Goal: Task Accomplishment & Management: Manage account settings

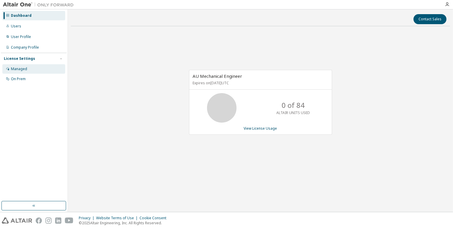
click at [22, 70] on div "Managed" at bounding box center [19, 69] width 16 height 5
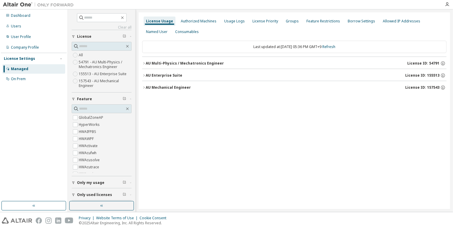
click at [159, 87] on div "AU Mechanical Engineer" at bounding box center [168, 87] width 45 height 5
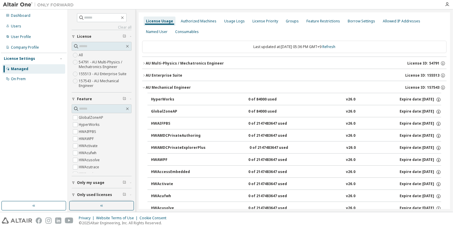
click at [162, 90] on button "AU Mechanical Engineer License ID: 157543" at bounding box center [294, 87] width 304 height 13
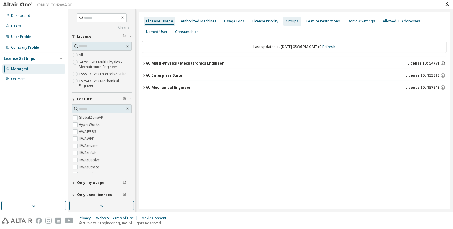
click at [290, 22] on div "Groups" at bounding box center [292, 21] width 13 height 5
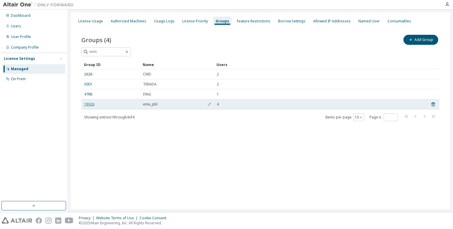
click at [91, 103] on link "18926" at bounding box center [89, 104] width 10 height 5
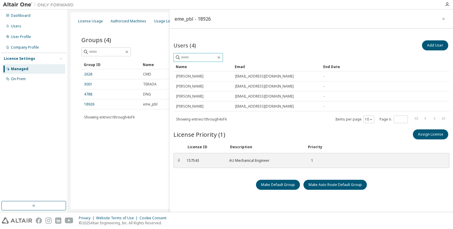
click at [193, 57] on input "text" at bounding box center [198, 58] width 35 height 6
click at [437, 44] on button "Add User" at bounding box center [435, 45] width 26 height 10
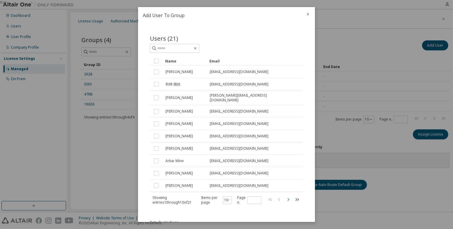
click at [285, 196] on icon "button" at bounding box center [288, 199] width 7 height 7
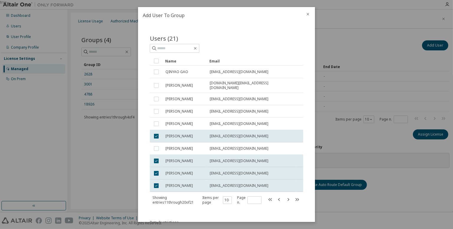
click at [263, 213] on div "Users (21) Clear Load Save Save As Field Operator Value Select filter Select op…" at bounding box center [226, 123] width 167 height 193
click at [285, 196] on icon "button" at bounding box center [288, 199] width 7 height 7
type input "*"
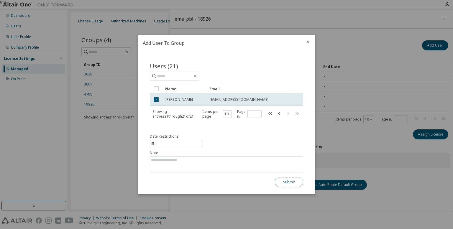
click at [290, 183] on button "Submit" at bounding box center [289, 182] width 28 height 10
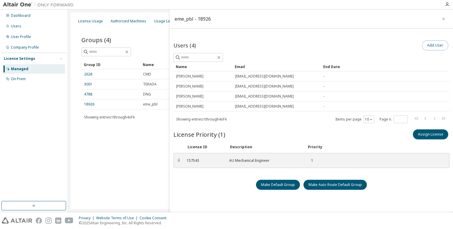
click at [436, 45] on button "Add User" at bounding box center [435, 45] width 26 height 10
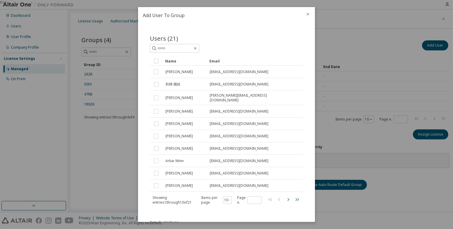
click at [294, 196] on icon "button" at bounding box center [296, 199] width 7 height 7
type input "*"
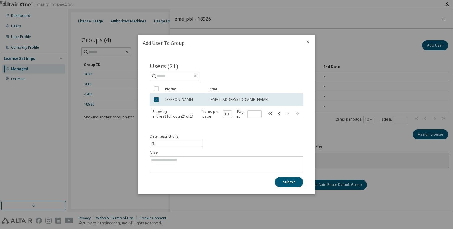
click at [230, 144] on div "Date Restrictions Note Submit" at bounding box center [226, 160] width 153 height 53
click at [191, 143] on span "information" at bounding box center [176, 143] width 53 height 7
select select "*"
select select "****"
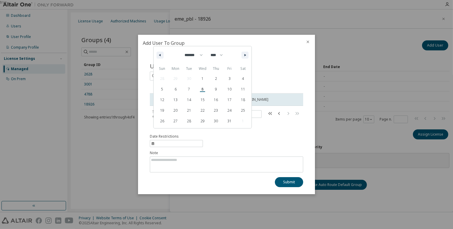
click at [234, 147] on div "Date Restrictions ******* ******** ***** ***** *** **** **** ****** ********* *…" at bounding box center [226, 160] width 153 height 53
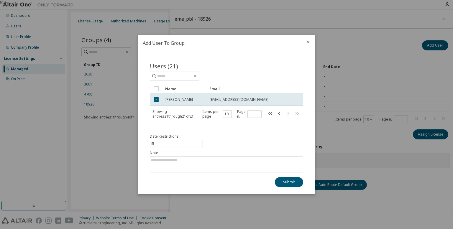
click at [182, 143] on span "information" at bounding box center [176, 143] width 53 height 7
select select "*"
select select "****"
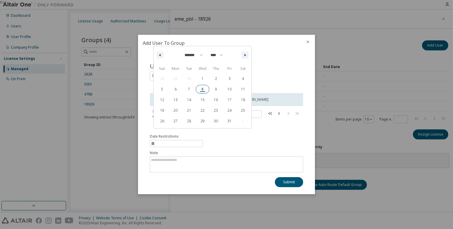
click at [206, 91] on span "8" at bounding box center [203, 90] width 14 height 8
click at [286, 180] on button "Submit" at bounding box center [289, 182] width 28 height 10
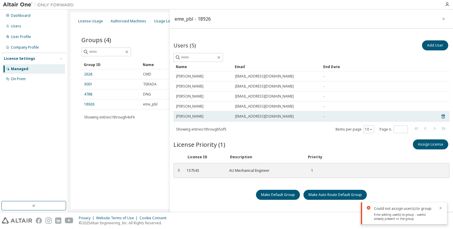
click at [324, 116] on span "-" at bounding box center [323, 116] width 1 height 5
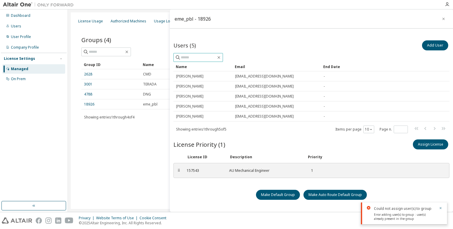
click at [198, 55] on input "text" at bounding box center [198, 58] width 35 height 6
click at [440, 42] on button "Add User" at bounding box center [435, 45] width 26 height 10
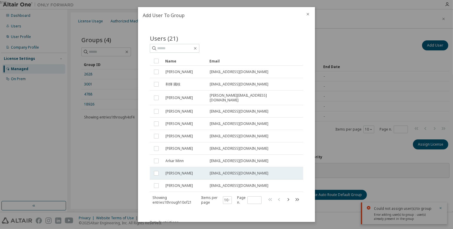
click at [179, 171] on span "Fuuta Takiguchi" at bounding box center [178, 173] width 27 height 5
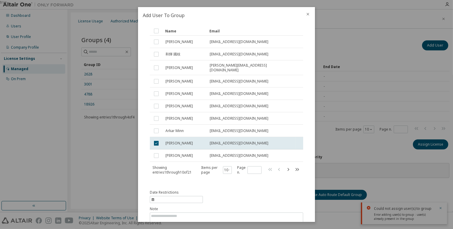
scroll to position [55, 0]
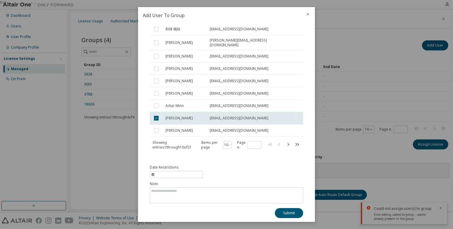
drag, startPoint x: 179, startPoint y: 164, endPoint x: 162, endPoint y: 163, distance: 17.1
click at [162, 165] on div "Date Restrictions" at bounding box center [176, 171] width 53 height 13
select select "*"
select select "****"
click at [309, 14] on icon "close" at bounding box center [307, 14] width 5 height 5
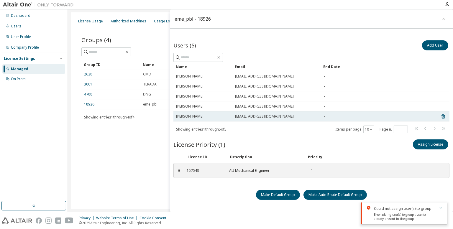
click at [190, 116] on span "Naoki Morita" at bounding box center [189, 116] width 27 height 5
click at [409, 116] on div "-" at bounding box center [376, 116] width 106 height 5
click at [270, 115] on span "nmorita@kz.tsukuba.ac.jp" at bounding box center [264, 116] width 59 height 5
click at [313, 117] on div "nmorita@kz.tsukuba.ac.jp" at bounding box center [276, 116] width 83 height 5
click at [326, 117] on div "-" at bounding box center [376, 116] width 106 height 5
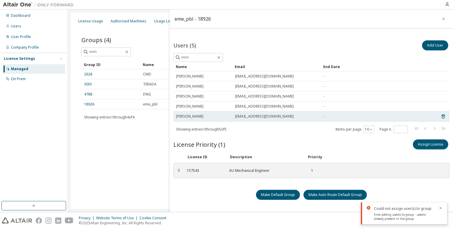
click at [185, 116] on span "Naoki Morita" at bounding box center [189, 116] width 27 height 5
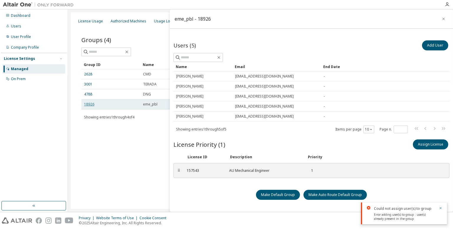
click at [91, 105] on link "18926" at bounding box center [89, 104] width 10 height 5
drag, startPoint x: 189, startPoint y: 169, endPoint x: 182, endPoint y: 169, distance: 7.7
click at [188, 169] on div "157543" at bounding box center [204, 170] width 35 height 5
click at [178, 169] on div "⠿" at bounding box center [179, 170] width 4 height 5
click at [178, 170] on div "⠿" at bounding box center [179, 170] width 4 height 5
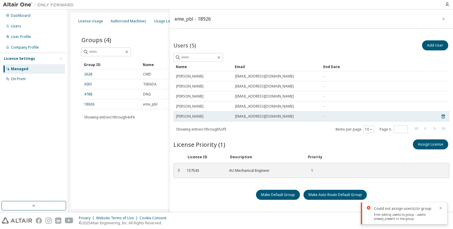
drag, startPoint x: 240, startPoint y: 117, endPoint x: 206, endPoint y: 118, distance: 34.5
click at [206, 118] on div "Naoki Morita" at bounding box center [203, 116] width 54 height 5
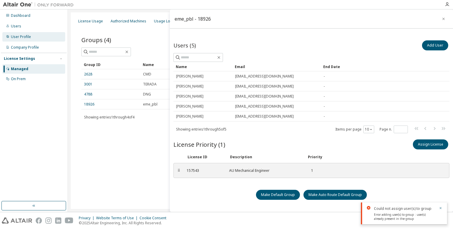
click at [32, 41] on div "User Profile" at bounding box center [33, 36] width 63 height 9
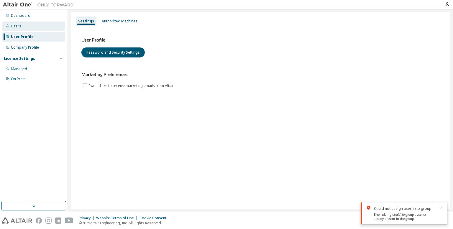
click at [16, 27] on div "Users" at bounding box center [16, 26] width 10 height 5
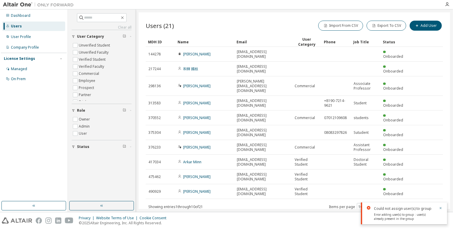
click at [437, 203] on icon "button" at bounding box center [436, 206] width 7 height 7
type input "*"
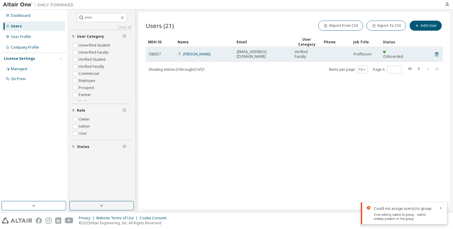
click at [246, 54] on span "nmorita@kz.tsukuba.ac.jp" at bounding box center [263, 54] width 52 height 9
click at [401, 54] on span "Onboarded" at bounding box center [393, 56] width 20 height 5
click at [152, 55] on span "708357" at bounding box center [154, 54] width 12 height 5
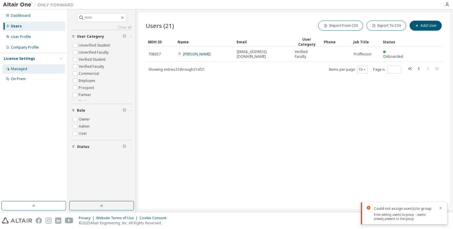
click at [34, 66] on div "Managed" at bounding box center [33, 68] width 63 height 9
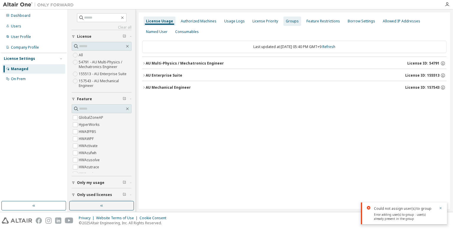
click at [290, 22] on div "Groups" at bounding box center [292, 21] width 13 height 5
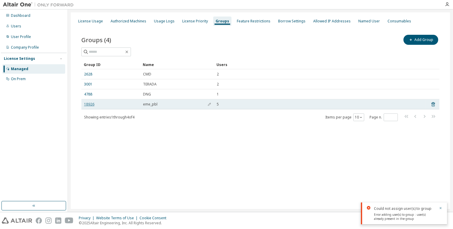
click at [91, 104] on link "18926" at bounding box center [89, 104] width 10 height 5
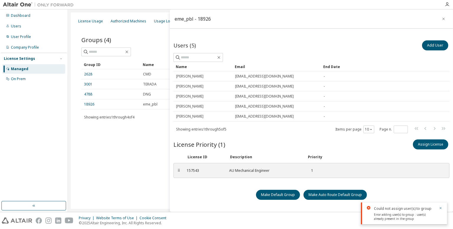
scroll to position [10, 0]
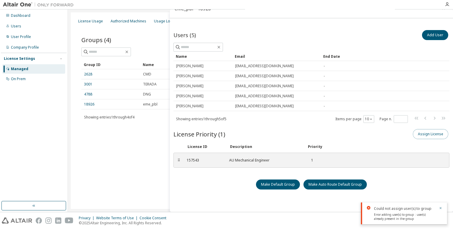
click at [428, 134] on button "Assign License" at bounding box center [430, 134] width 35 height 10
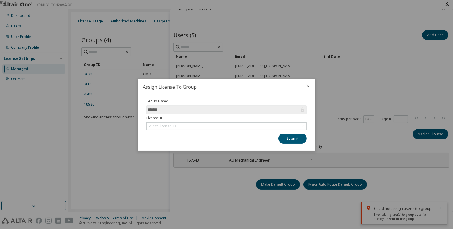
click at [308, 86] on icon "close" at bounding box center [308, 85] width 3 height 3
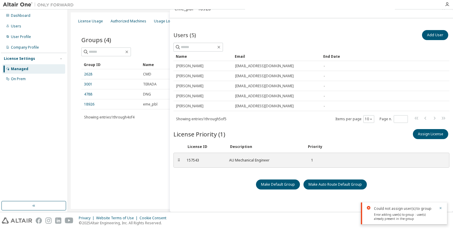
click at [22, 174] on div "Dashboard Users User Profile Company Profile License Settings Managed On Prem" at bounding box center [34, 105] width 66 height 190
click at [24, 27] on div "Users" at bounding box center [33, 26] width 63 height 9
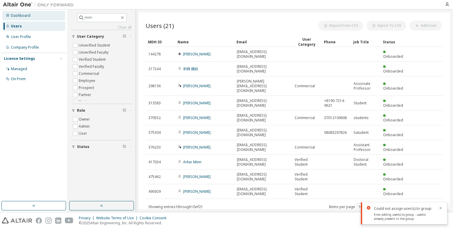
click at [27, 16] on div "Dashboard" at bounding box center [20, 15] width 19 height 5
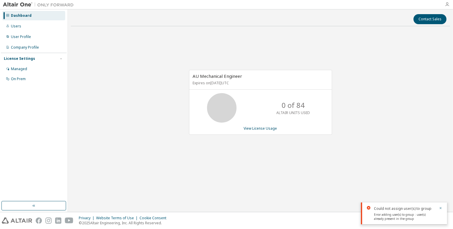
click at [446, 4] on icon "button" at bounding box center [447, 4] width 5 height 5
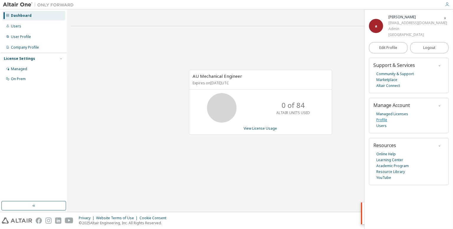
click at [382, 120] on link "Profile" at bounding box center [381, 120] width 11 height 6
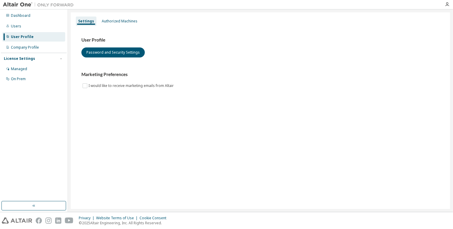
click at [447, 7] on div at bounding box center [447, 4] width 12 height 9
click at [447, 6] on icon "button" at bounding box center [447, 4] width 5 height 5
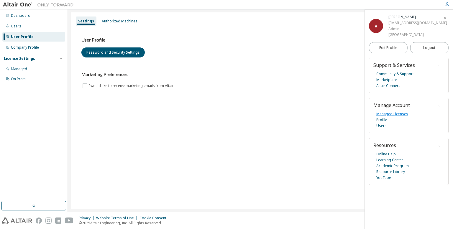
click at [381, 114] on link "Managed Licenses" at bounding box center [392, 114] width 32 height 6
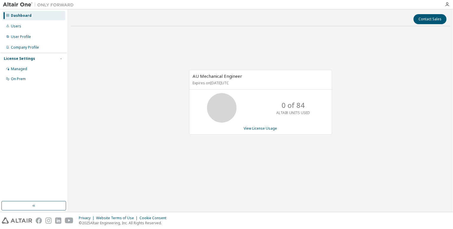
click at [360, 125] on div "AU Mechanical Engineer Expires on [DATE] UTC 0 of 84 ALTAIR UNITS USED View Lic…" at bounding box center [260, 105] width 379 height 149
